Goal: Task Accomplishment & Management: Complete application form

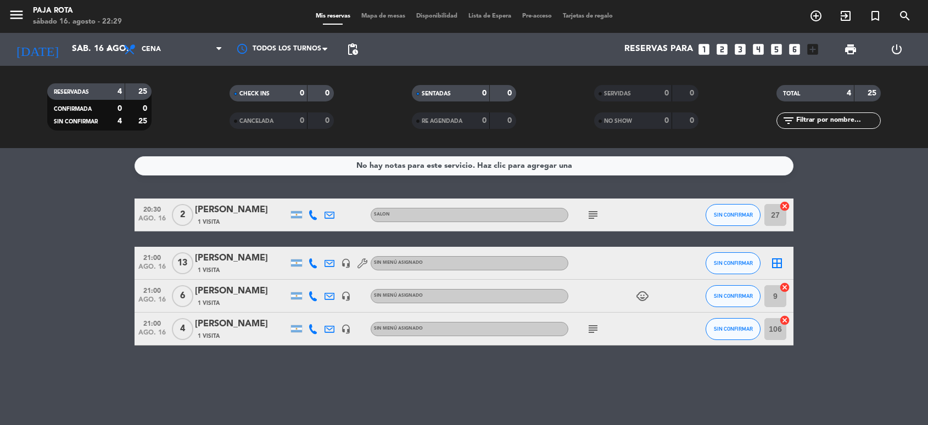
click at [756, 51] on icon "looks_4" at bounding box center [758, 49] width 14 height 14
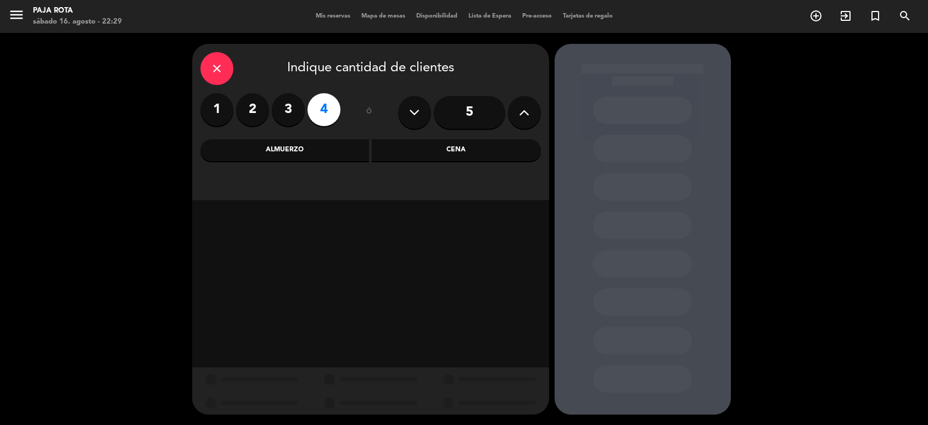
click at [276, 152] on div "Almuerzo" at bounding box center [284, 150] width 169 height 22
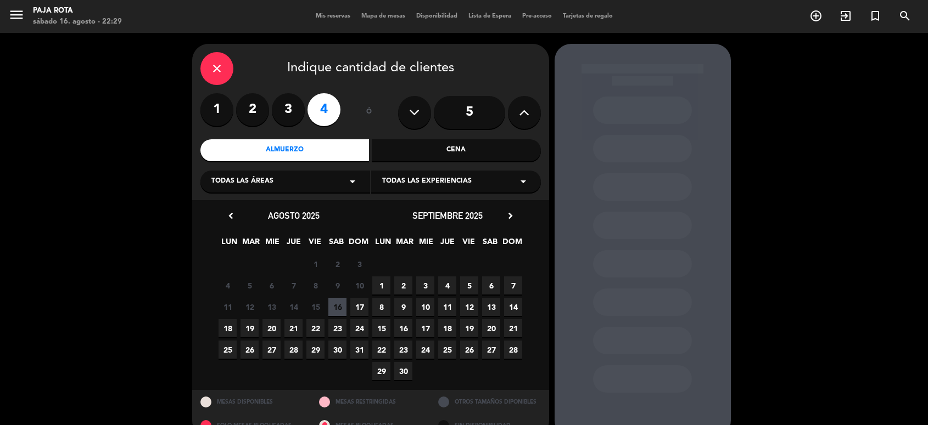
click at [357, 304] on span "17" at bounding box center [359, 307] width 18 height 18
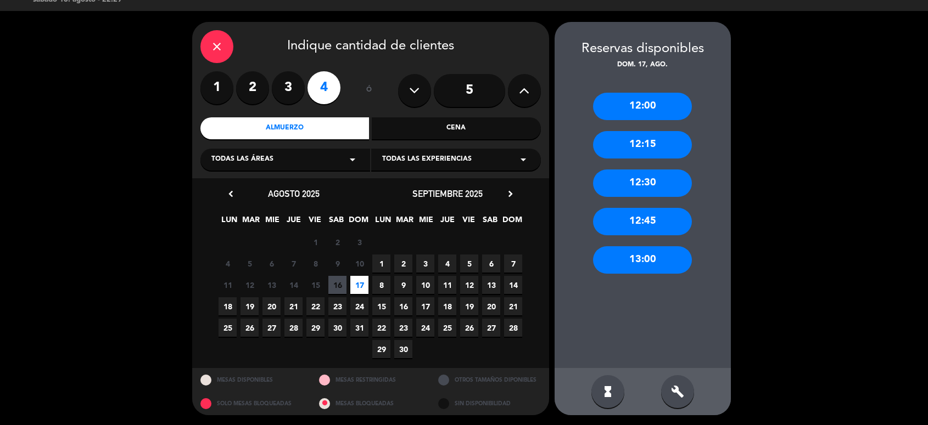
click at [637, 177] on div "12:30" at bounding box center [642, 183] width 99 height 27
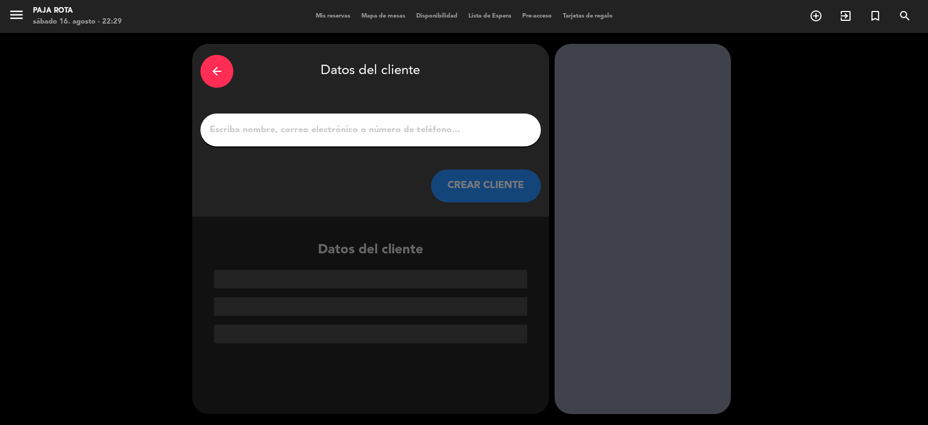
click at [300, 126] on input "1" at bounding box center [371, 129] width 324 height 15
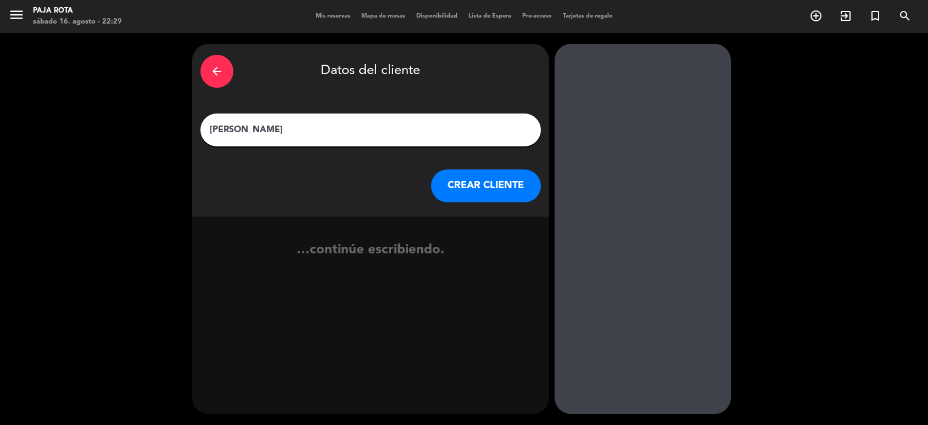
type input "[PERSON_NAME]"
click at [505, 187] on button "CREAR CLIENTE" at bounding box center [486, 186] width 110 height 33
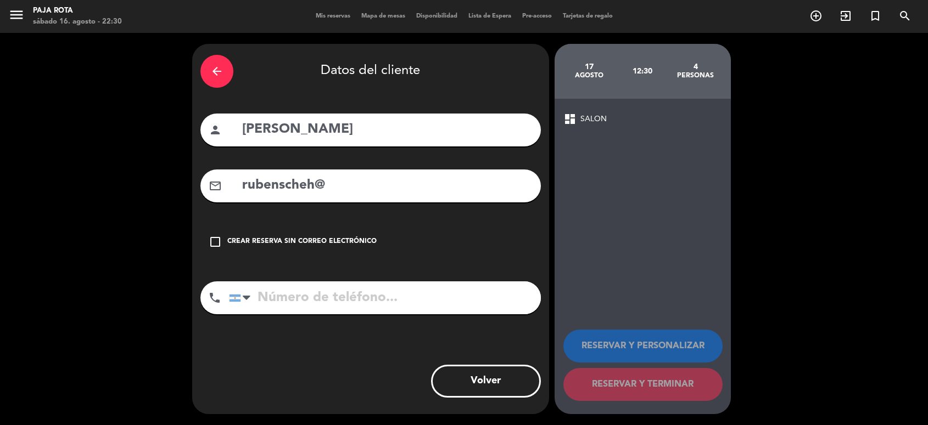
click at [313, 184] on input "rubenscheh@" at bounding box center [387, 186] width 292 height 23
click at [410, 186] on input "rubenschefhotmail.conm@" at bounding box center [387, 186] width 292 height 23
click at [309, 191] on input "[DOMAIN_NAME]" at bounding box center [387, 186] width 292 height 23
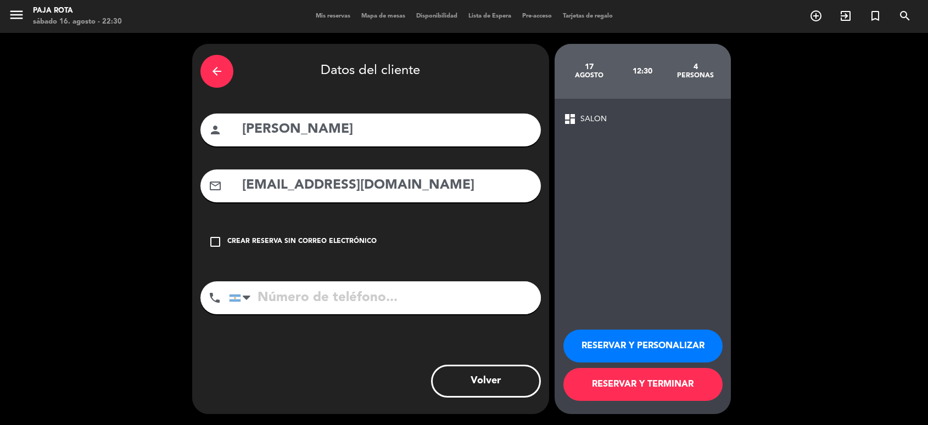
click at [399, 188] on input "[EMAIL_ADDRESS][DOMAIN_NAME]" at bounding box center [387, 186] width 292 height 23
type input "[EMAIL_ADDRESS][DOMAIN_NAME]"
click at [294, 298] on input "tel" at bounding box center [385, 298] width 312 height 33
type input "1133865241"
click at [626, 349] on button "RESERVAR Y PERSONALIZAR" at bounding box center [642, 346] width 159 height 33
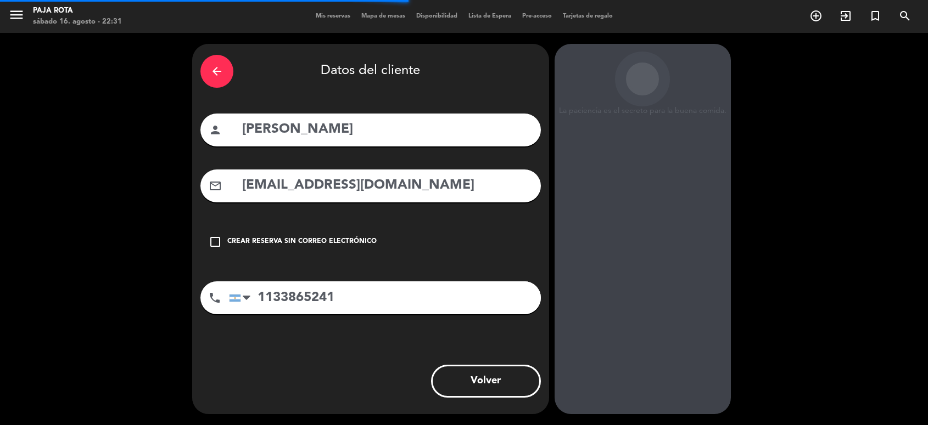
scroll to position [14, 0]
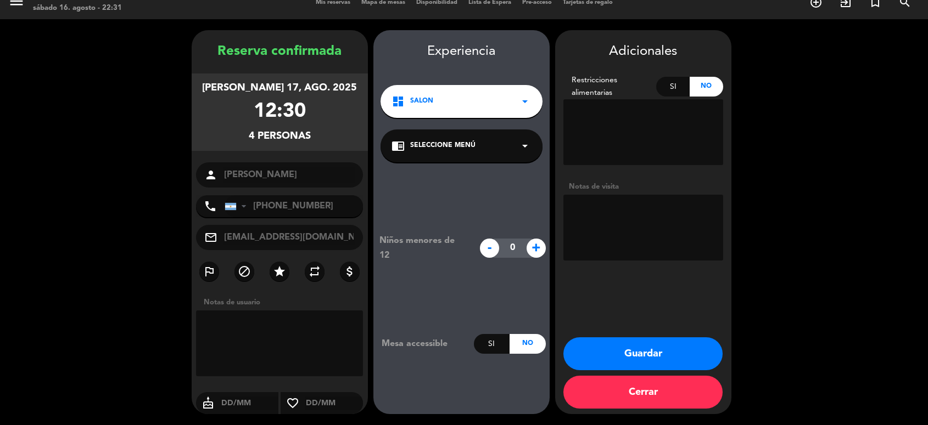
click at [541, 251] on span "+" at bounding box center [536, 248] width 19 height 19
type input "2"
click at [633, 231] on textarea at bounding box center [643, 228] width 160 height 66
type textarea "pelotero"
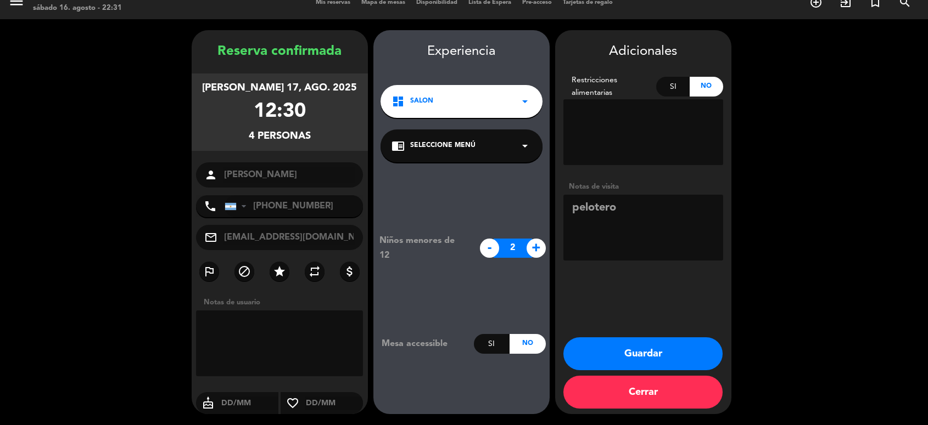
click at [645, 351] on button "Guardar" at bounding box center [642, 354] width 159 height 33
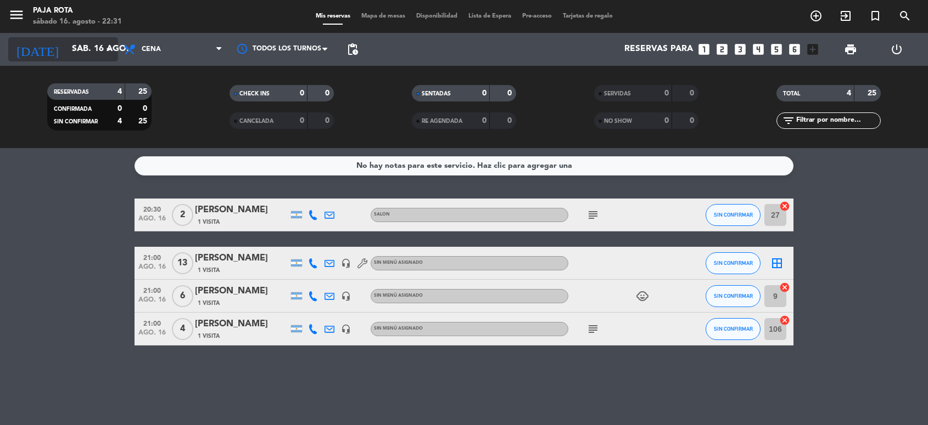
click at [81, 53] on input "sáb. 16 ago." at bounding box center [124, 49] width 116 height 21
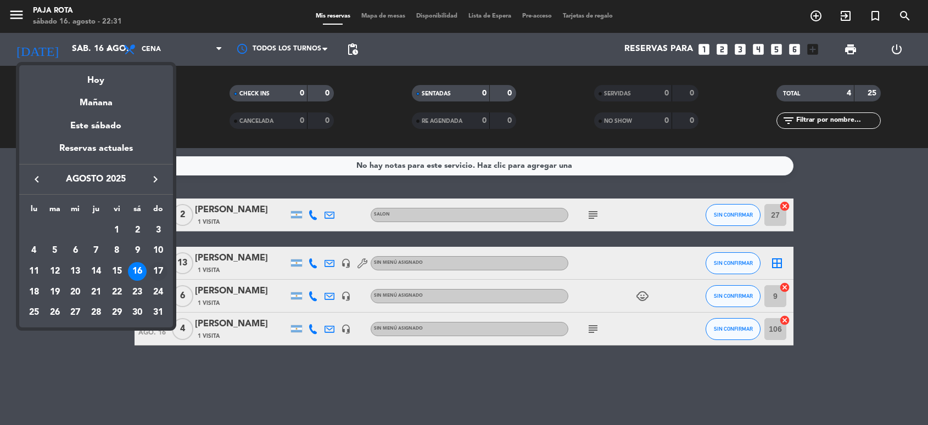
click at [155, 272] on div "17" at bounding box center [158, 271] width 19 height 19
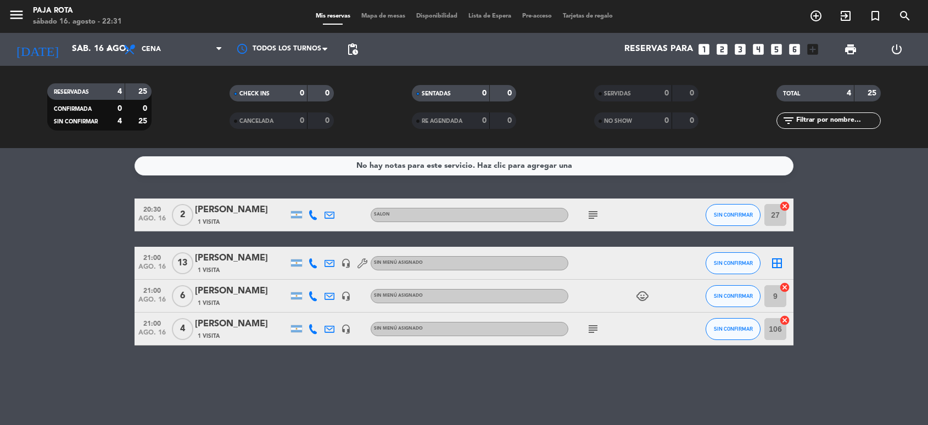
type input "dom. 17 ago."
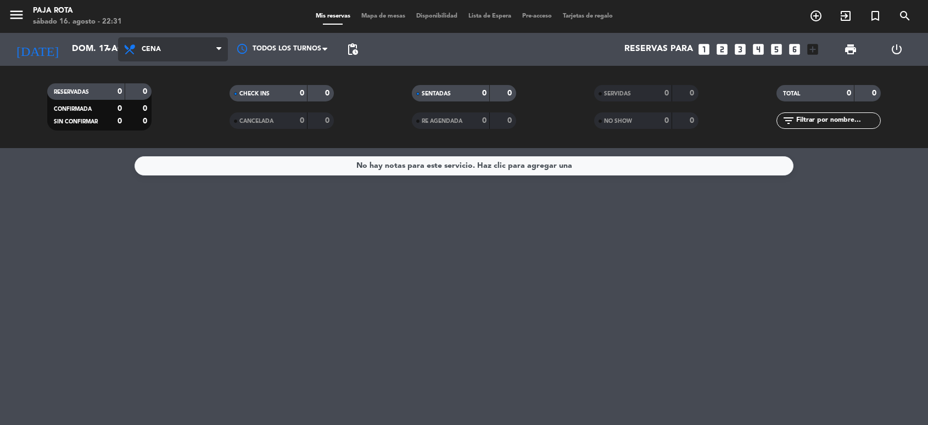
click at [163, 54] on span "Cena" at bounding box center [173, 49] width 110 height 24
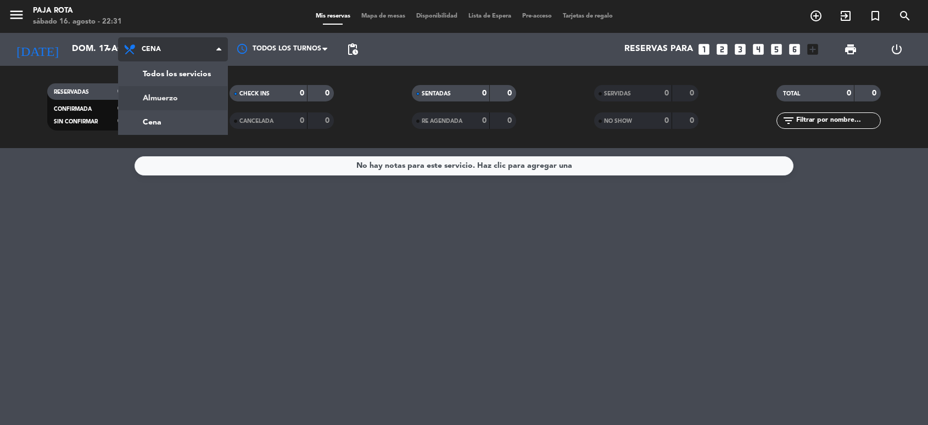
click at [177, 102] on div "menu PAJA ROTA sábado 16. agosto - 22:31 Mis reservas Mapa de mesas Disponibili…" at bounding box center [464, 74] width 928 height 148
